Goal: Navigation & Orientation: Find specific page/section

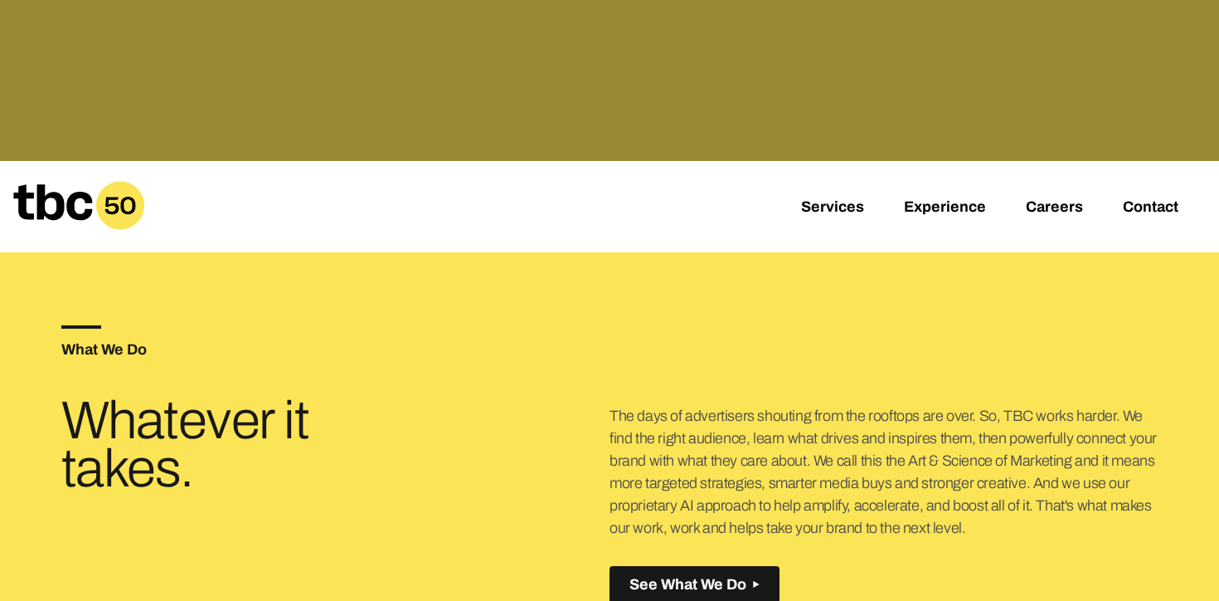
scroll to position [426, 0]
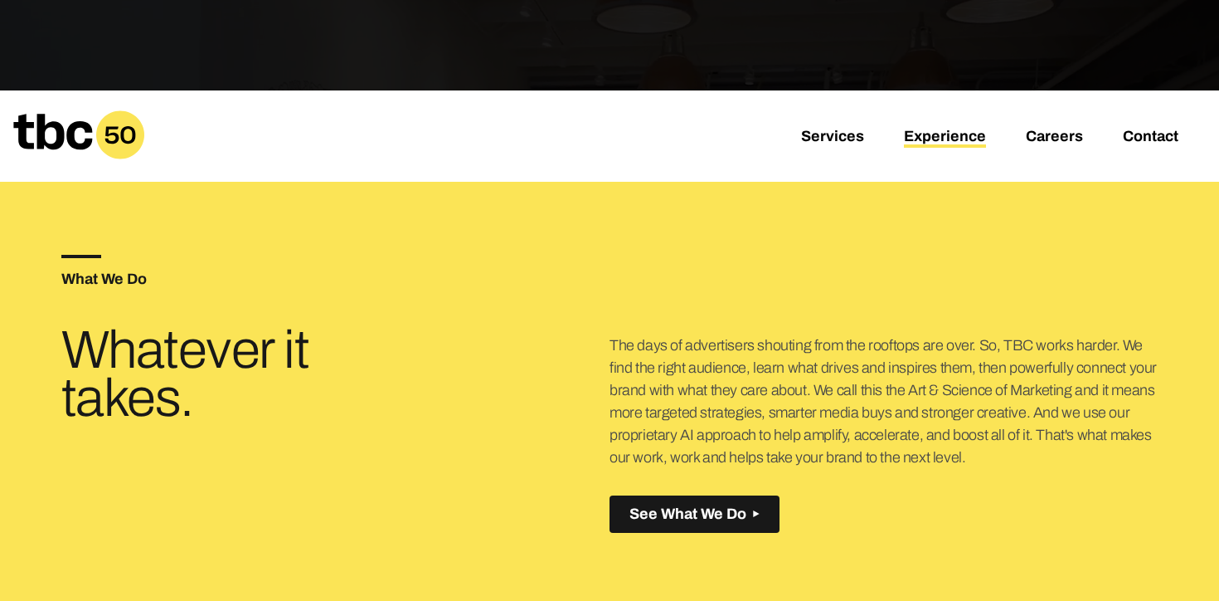
click at [951, 139] on link "Experience" at bounding box center [945, 138] width 82 height 20
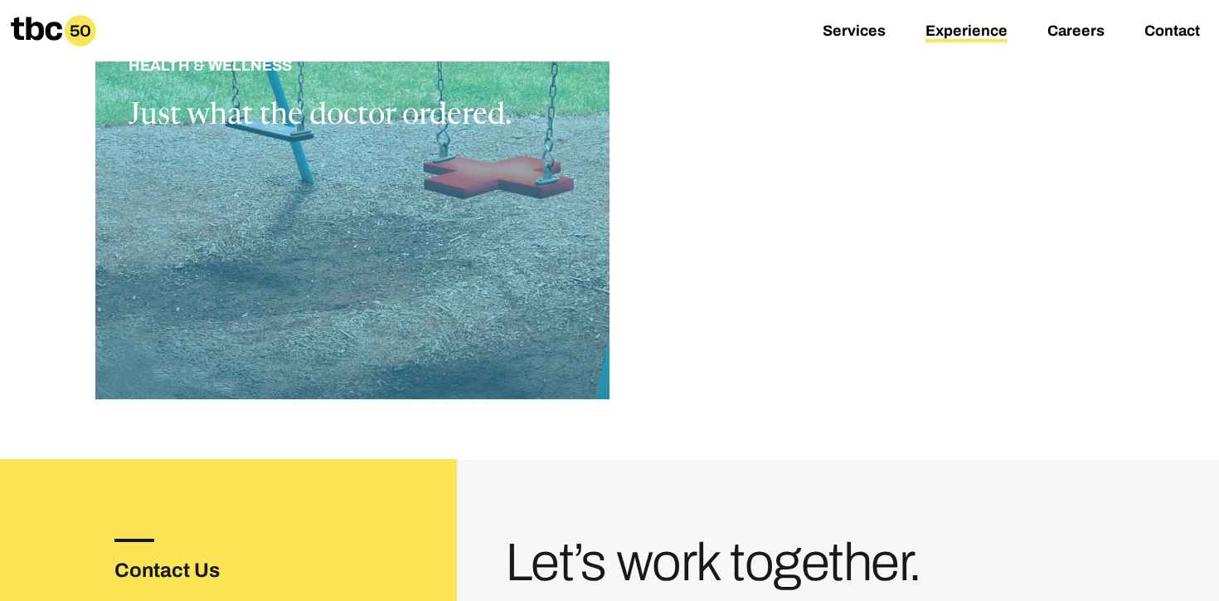
scroll to position [1950, 0]
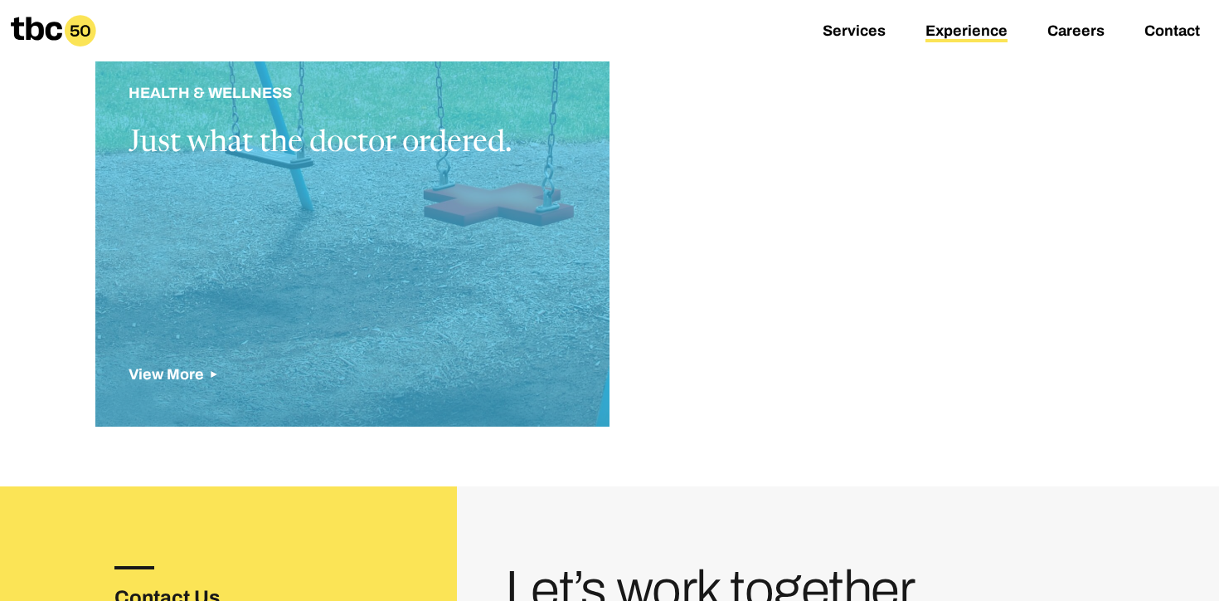
click at [469, 287] on div at bounding box center [352, 238] width 514 height 375
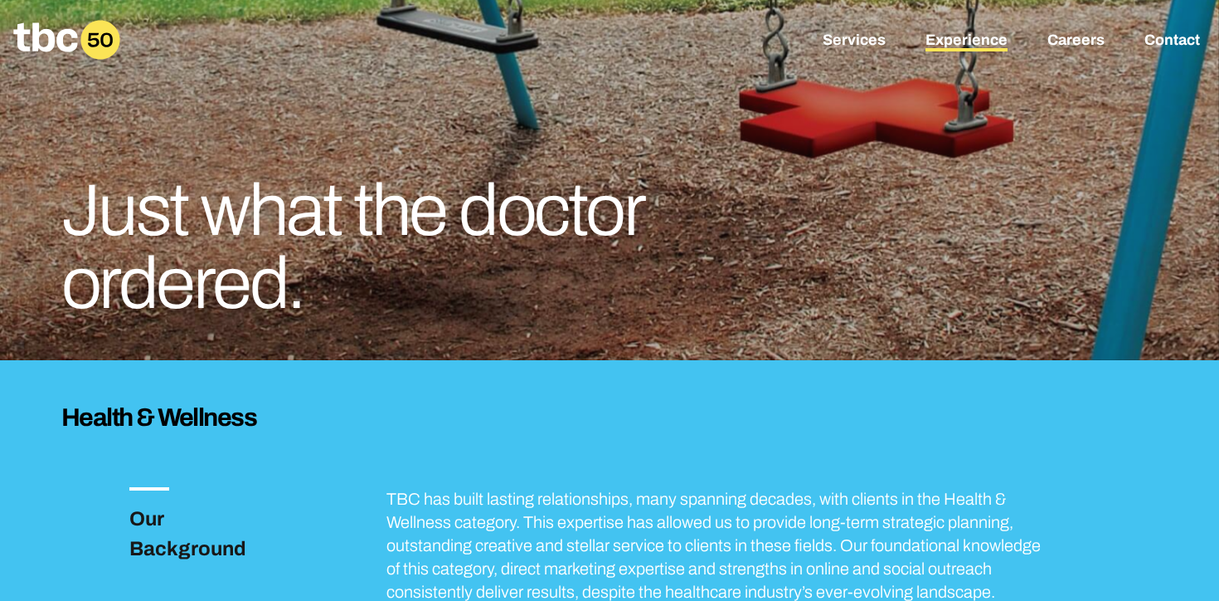
click at [978, 37] on link "Experience" at bounding box center [967, 42] width 82 height 20
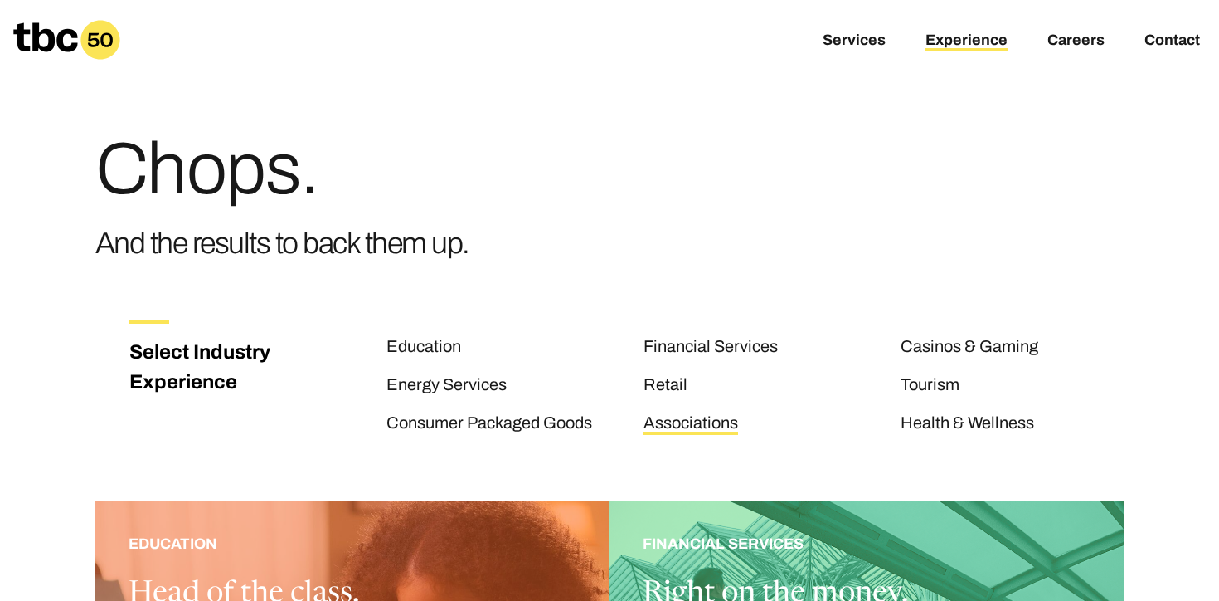
click at [713, 427] on link "Associations" at bounding box center [691, 424] width 95 height 22
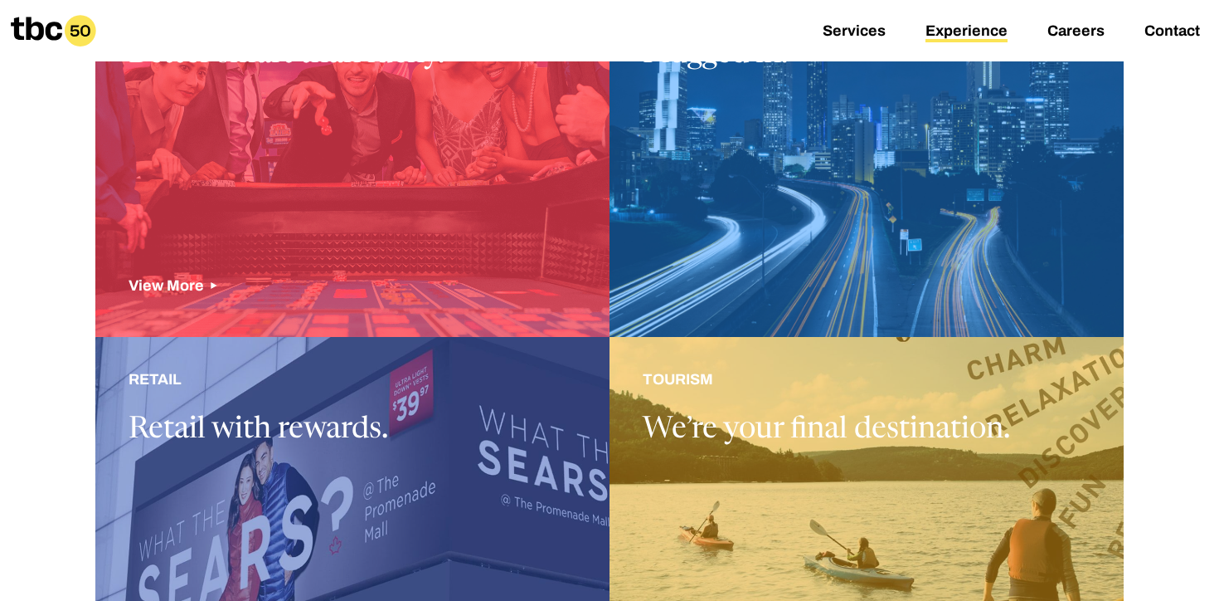
scroll to position [977, 0]
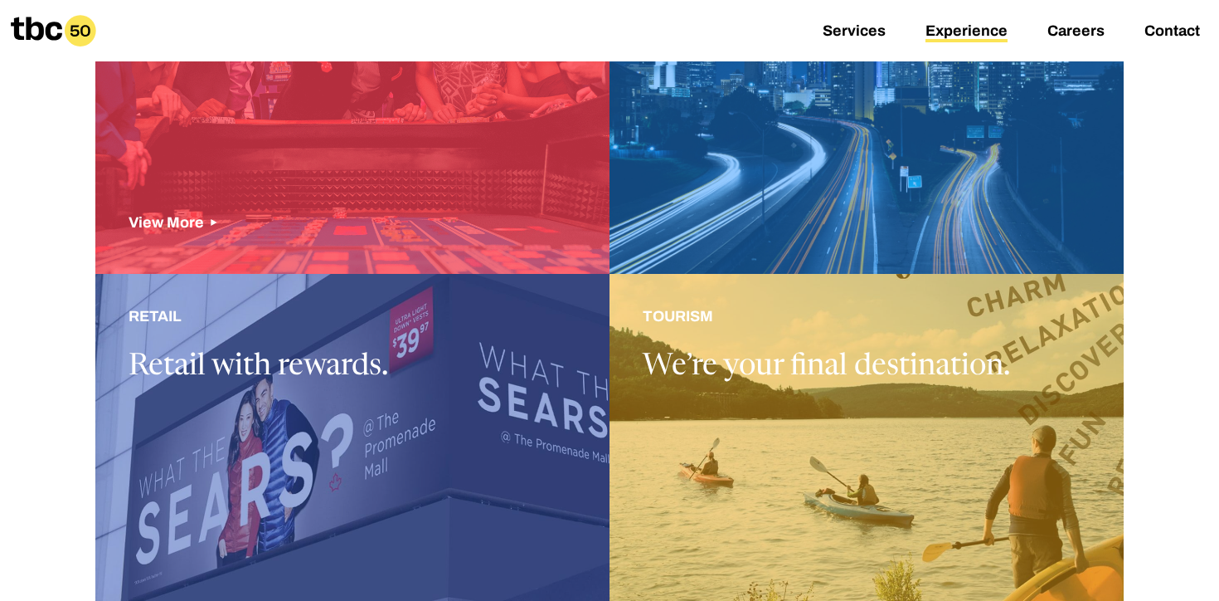
click at [556, 392] on div at bounding box center [352, 461] width 514 height 375
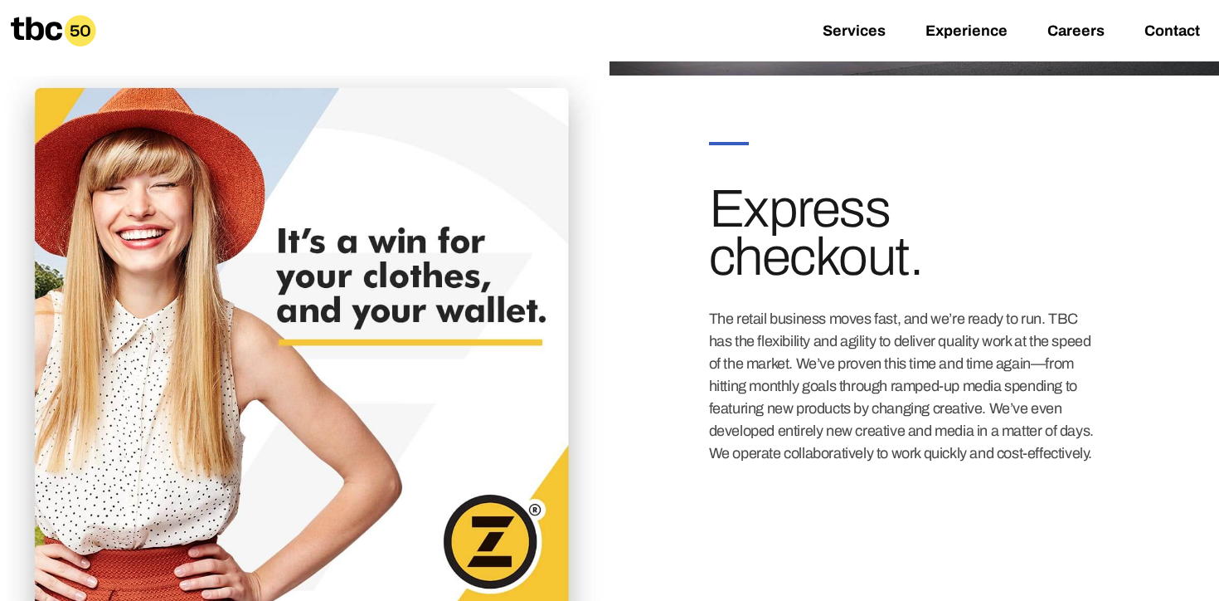
scroll to position [1800, 0]
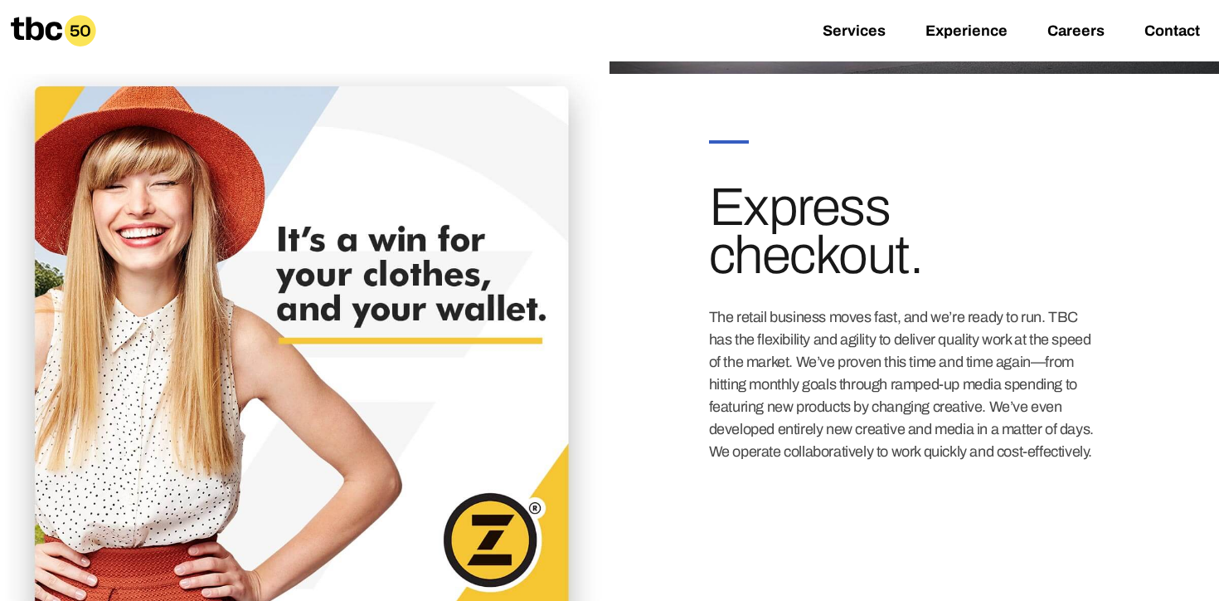
click at [42, 31] on icon at bounding box center [36, 28] width 51 height 23
